Goal: Navigation & Orientation: Find specific page/section

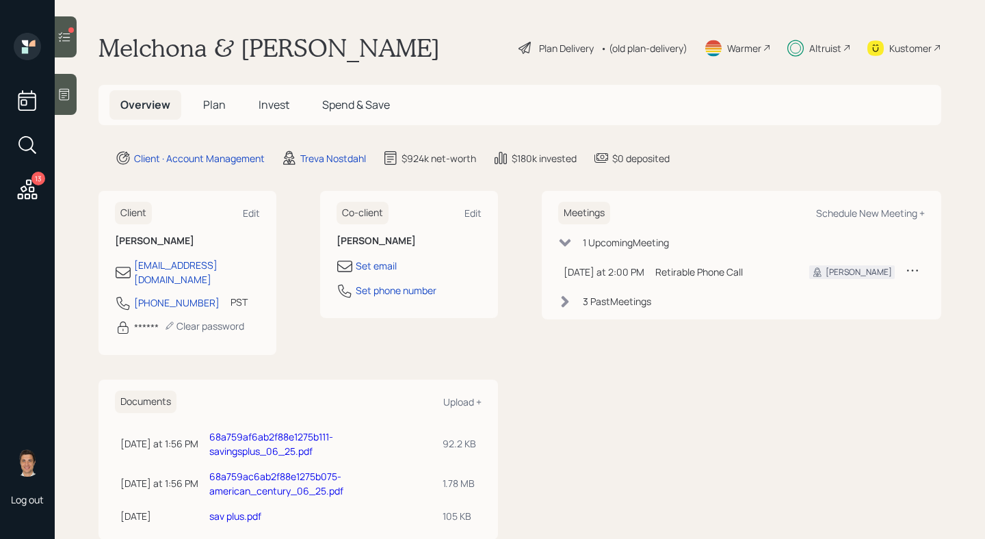
scroll to position [21, 0]
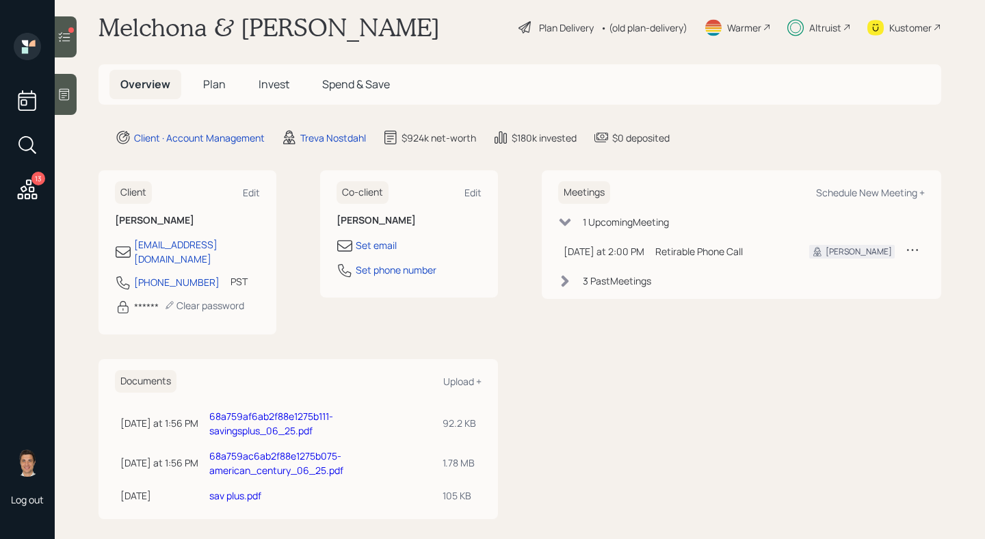
click at [223, 81] on span "Plan" at bounding box center [214, 84] width 23 height 15
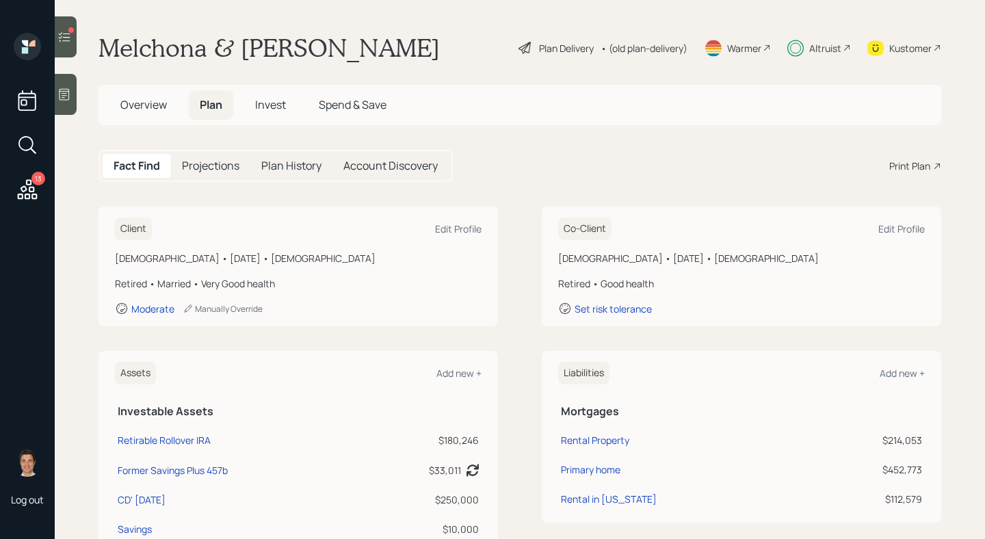
click at [261, 111] on span "Invest" at bounding box center [270, 104] width 31 height 15
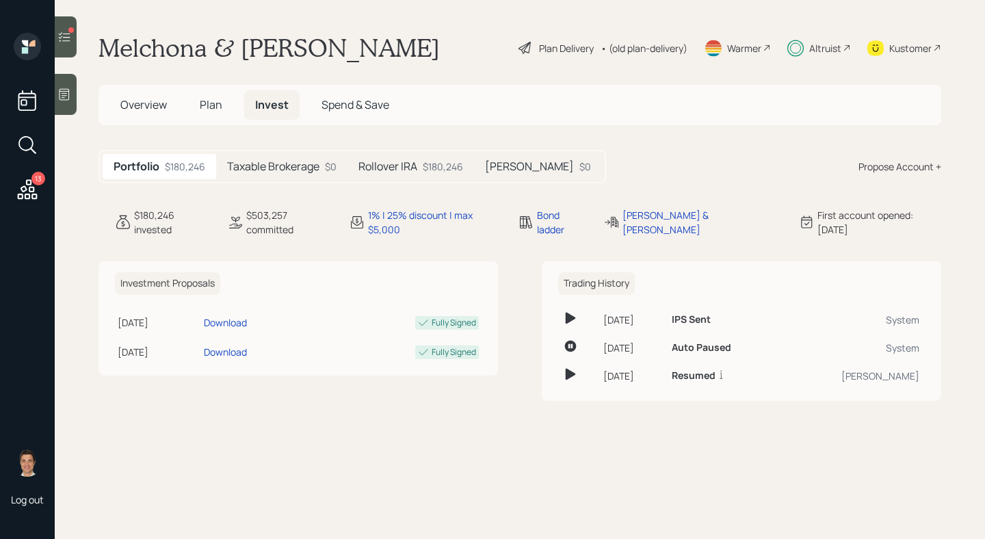
click at [218, 109] on span "Plan" at bounding box center [211, 104] width 23 height 15
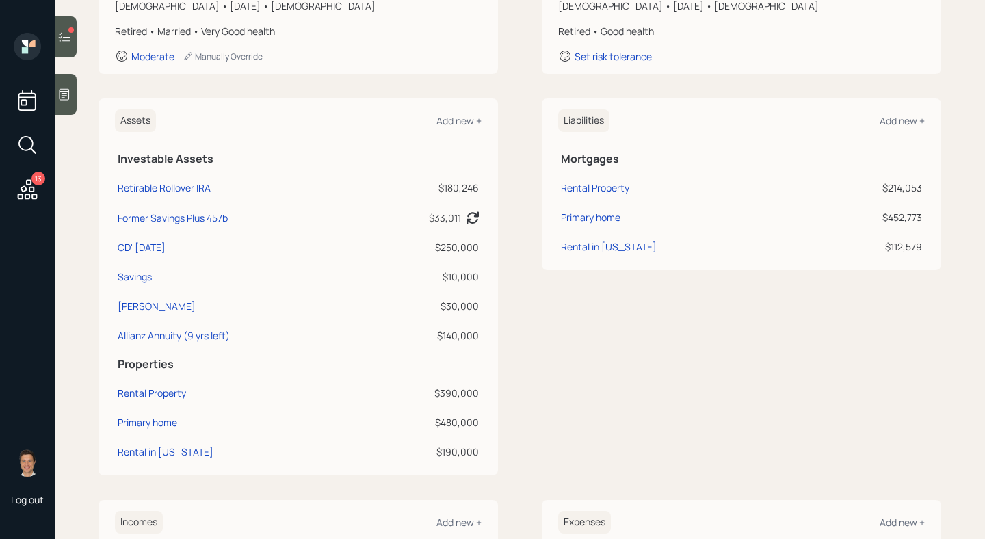
scroll to position [273, 0]
